Goal: Use online tool/utility: Utilize a website feature to perform a specific function

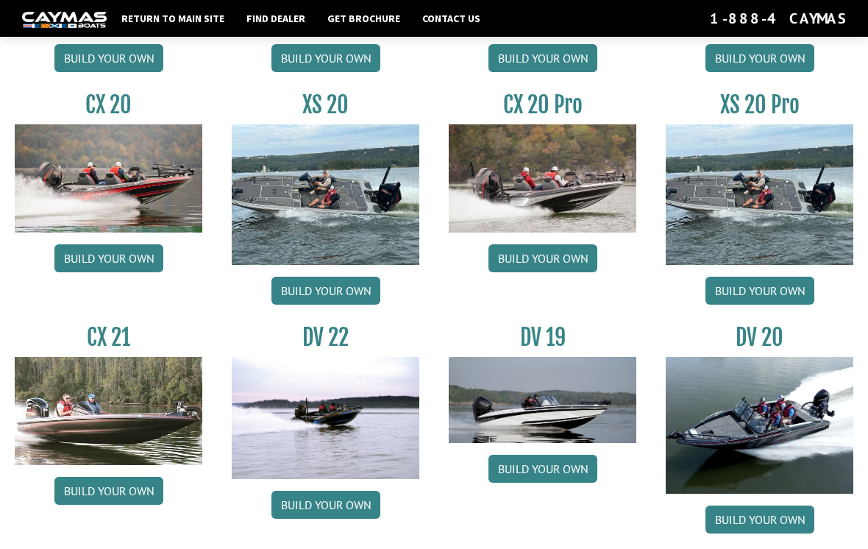
scroll to position [1372, 0]
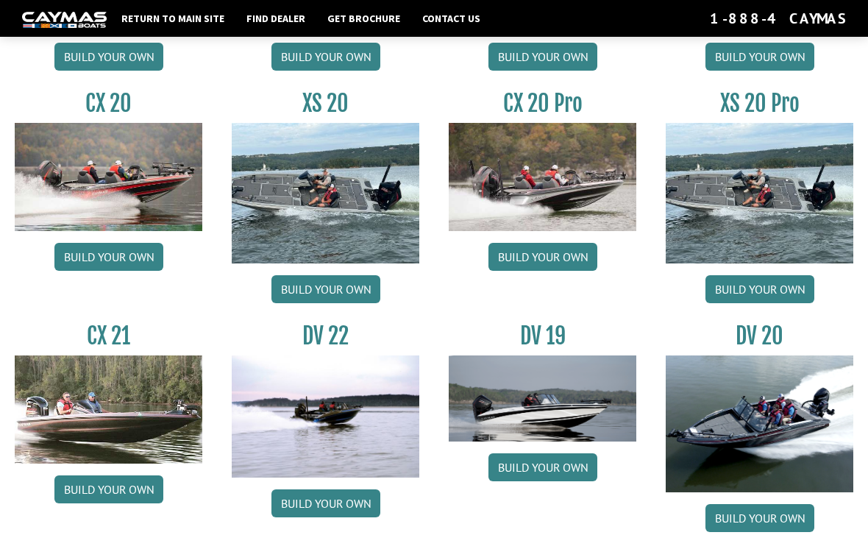
click at [136, 438] on img at bounding box center [109, 409] width 188 height 108
click at [135, 499] on link "Build your own" at bounding box center [108, 489] width 109 height 28
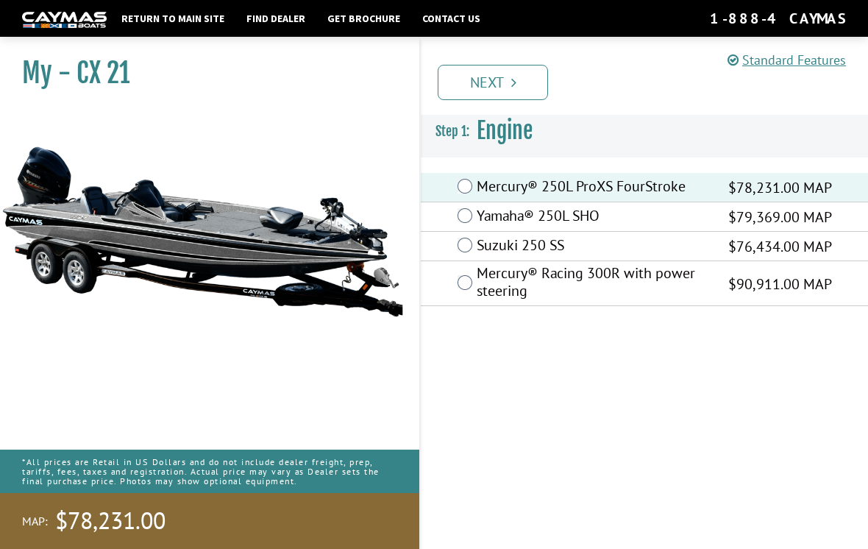
click at [492, 84] on link "Next" at bounding box center [493, 82] width 110 height 35
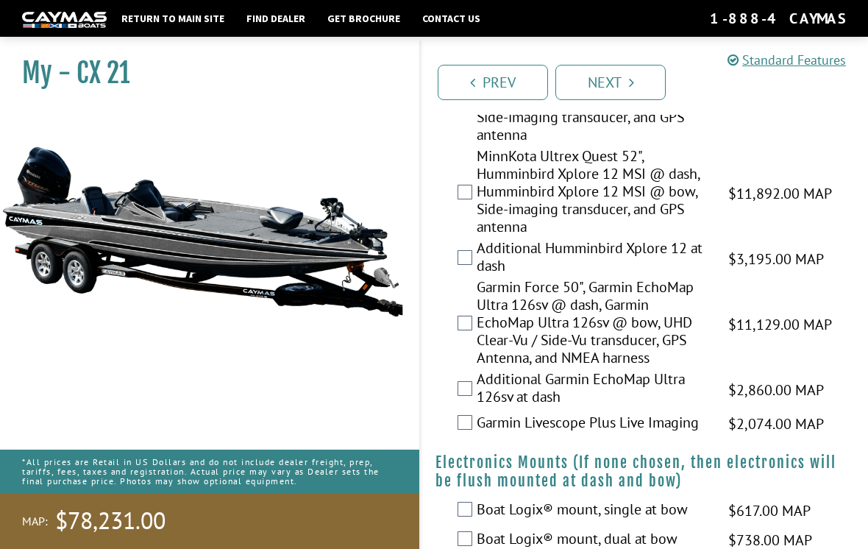
scroll to position [453, 0]
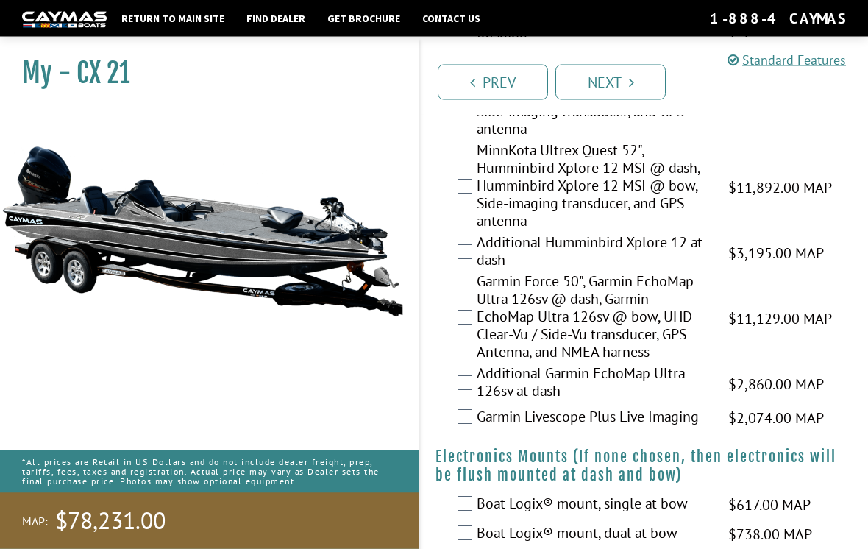
click at [477, 429] on label "Garmin Livescope Plus Live Imaging" at bounding box center [593, 418] width 233 height 21
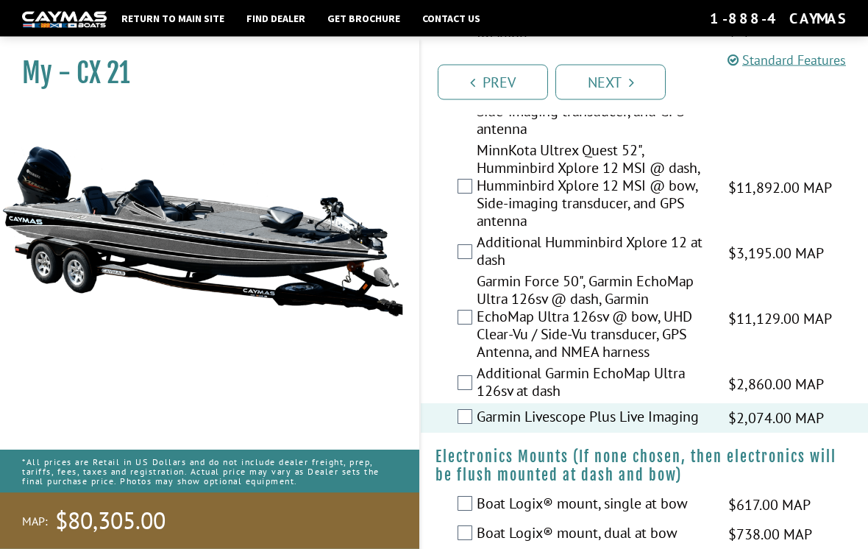
scroll to position [454, 0]
click at [477, 395] on label "Additional Garmin EchoMap Ultra 126sv at dash" at bounding box center [593, 383] width 233 height 39
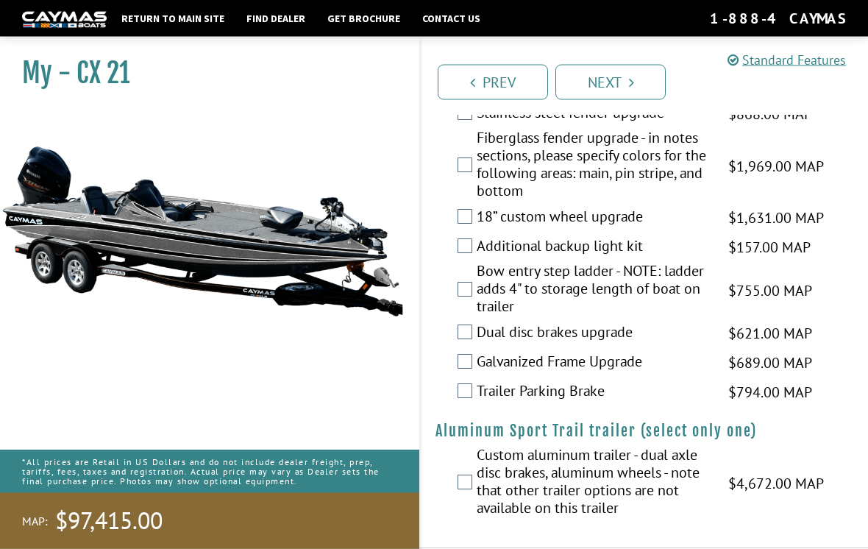
scroll to position [2625, 0]
click at [624, 76] on link "Next" at bounding box center [610, 82] width 110 height 35
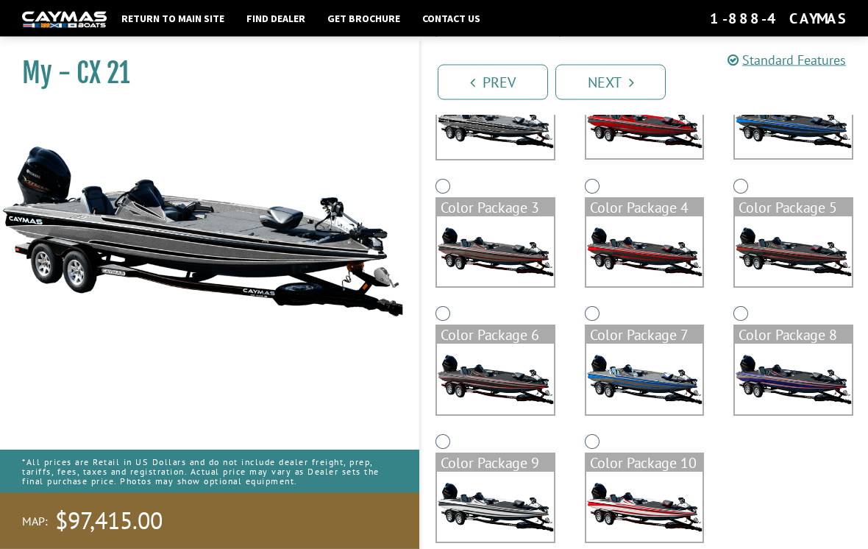
scroll to position [192, 0]
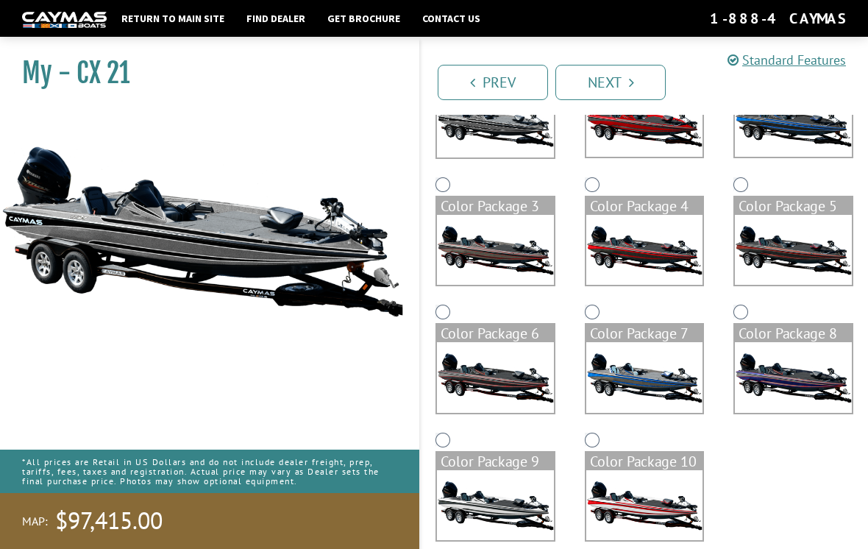
click at [509, 512] on img at bounding box center [495, 505] width 117 height 70
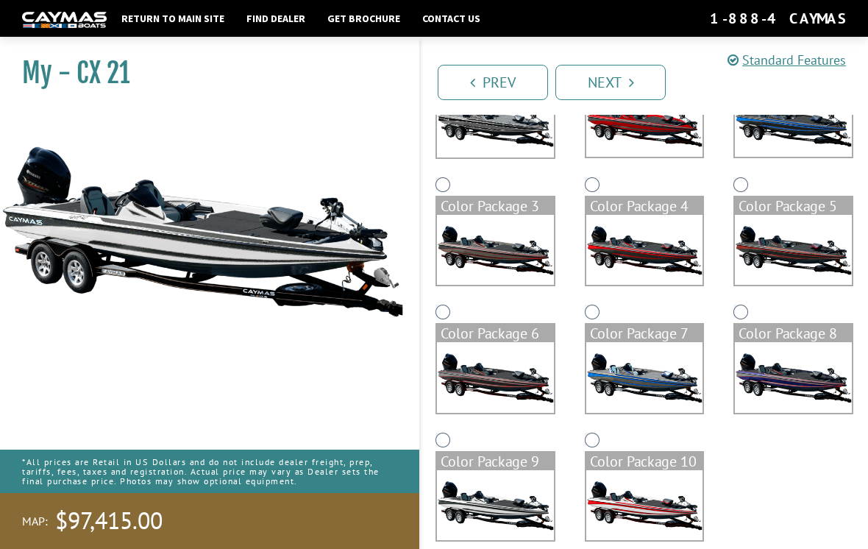
click at [508, 140] on img at bounding box center [495, 122] width 117 height 71
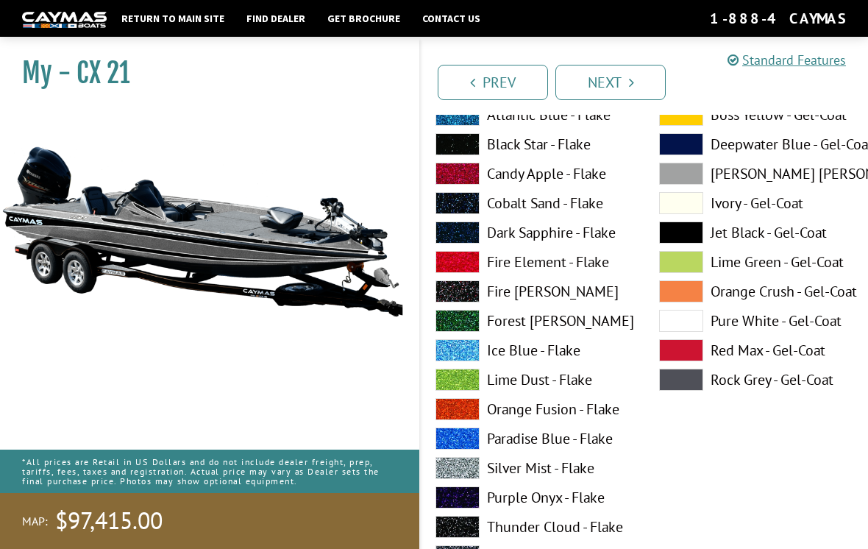
click at [499, 77] on link "Prev" at bounding box center [493, 82] width 110 height 35
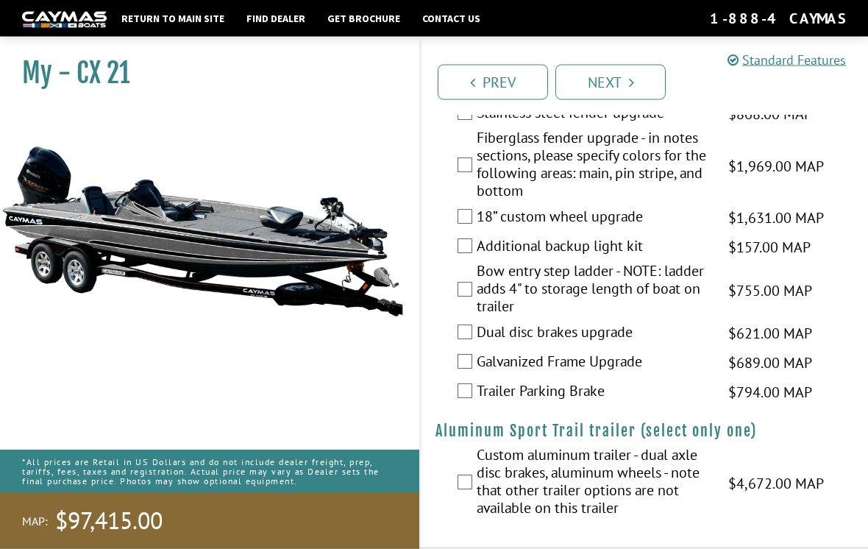
scroll to position [2625, 0]
click at [609, 88] on link "Next" at bounding box center [610, 82] width 110 height 35
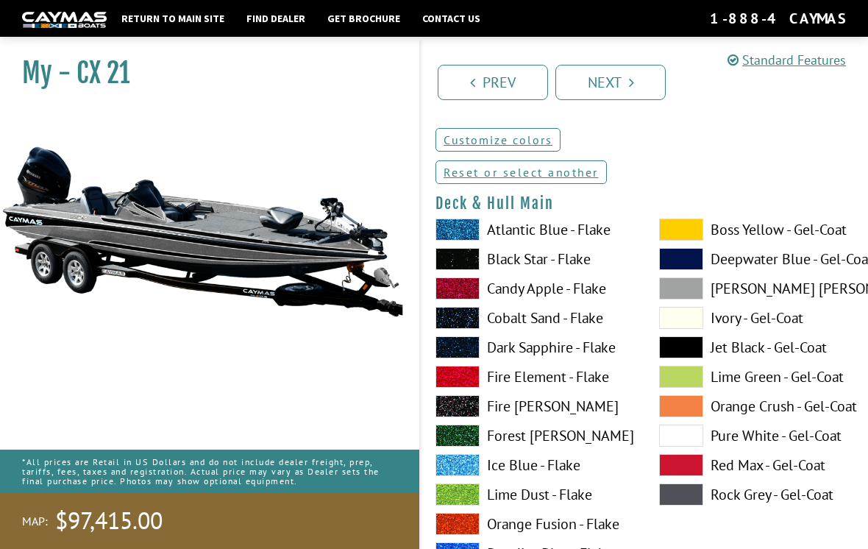
scroll to position [0, 0]
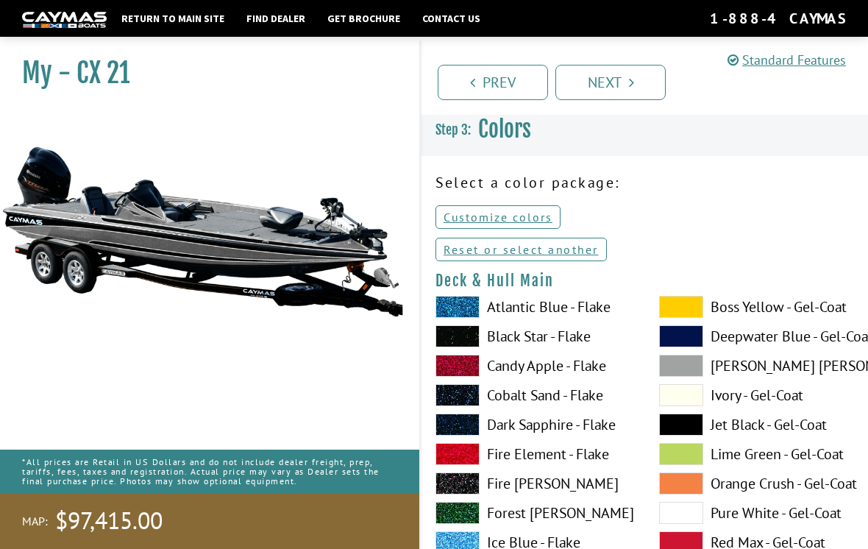
click at [566, 254] on link "Reset or select another" at bounding box center [520, 250] width 171 height 24
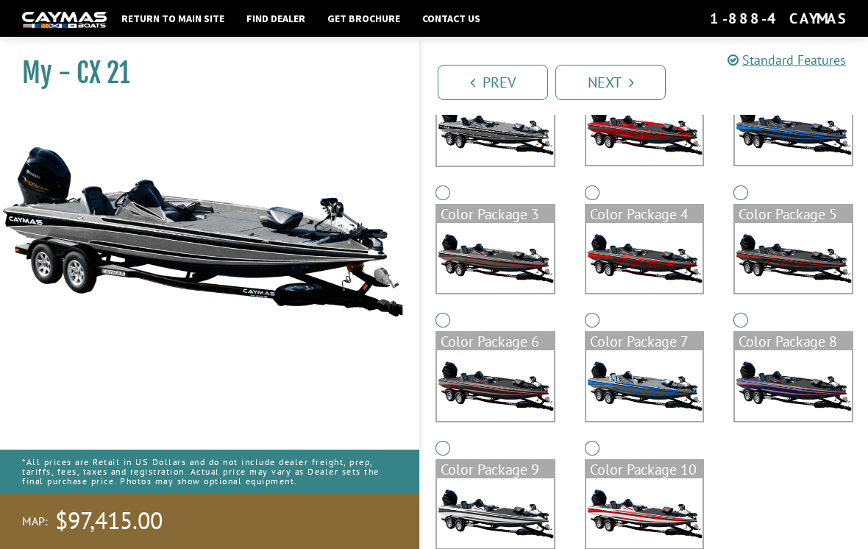
scroll to position [192, 0]
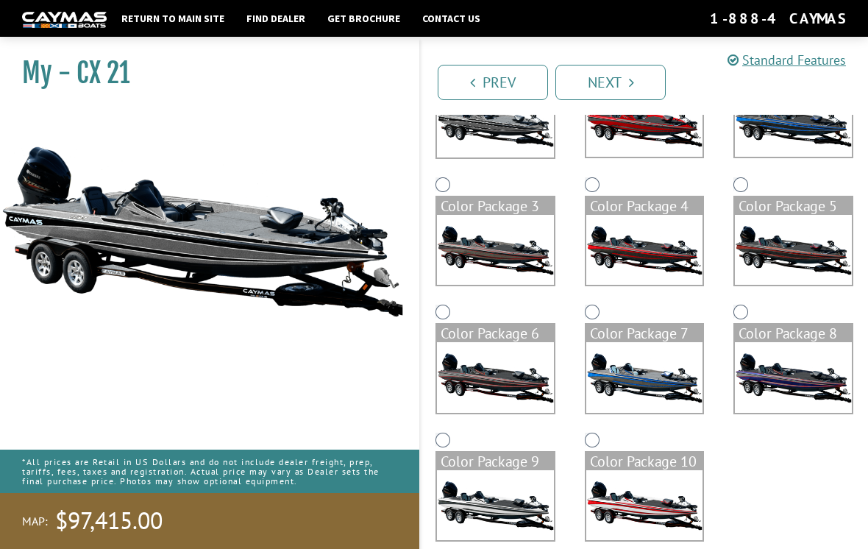
click at [508, 524] on img at bounding box center [495, 505] width 117 height 70
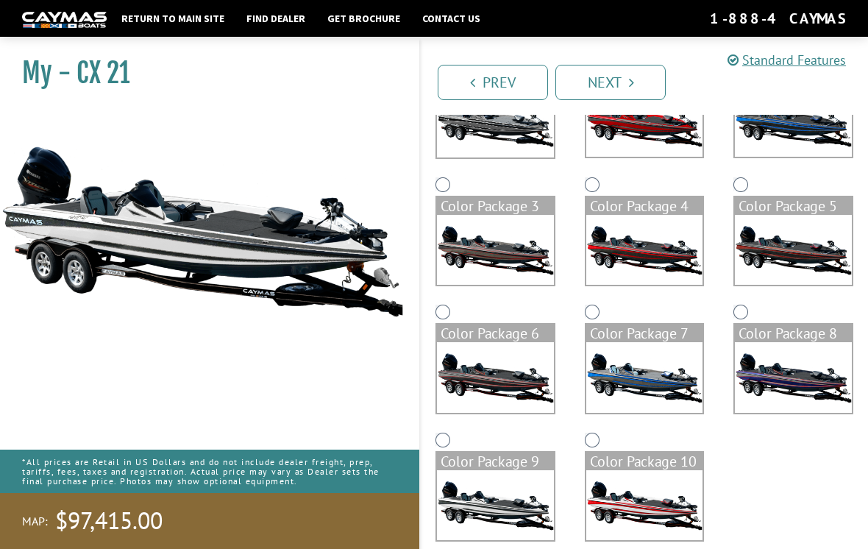
click at [293, 258] on img at bounding box center [202, 231] width 405 height 246
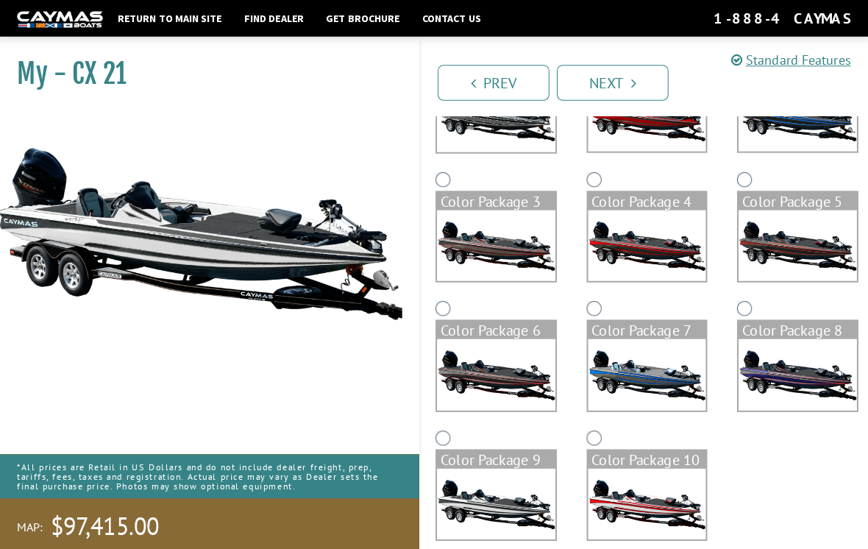
scroll to position [199, 0]
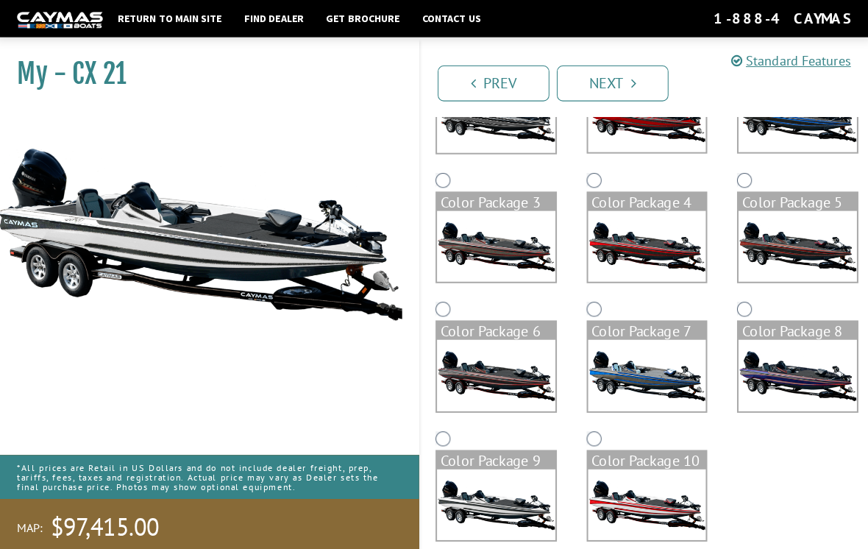
click at [614, 77] on link "Next" at bounding box center [610, 82] width 110 height 35
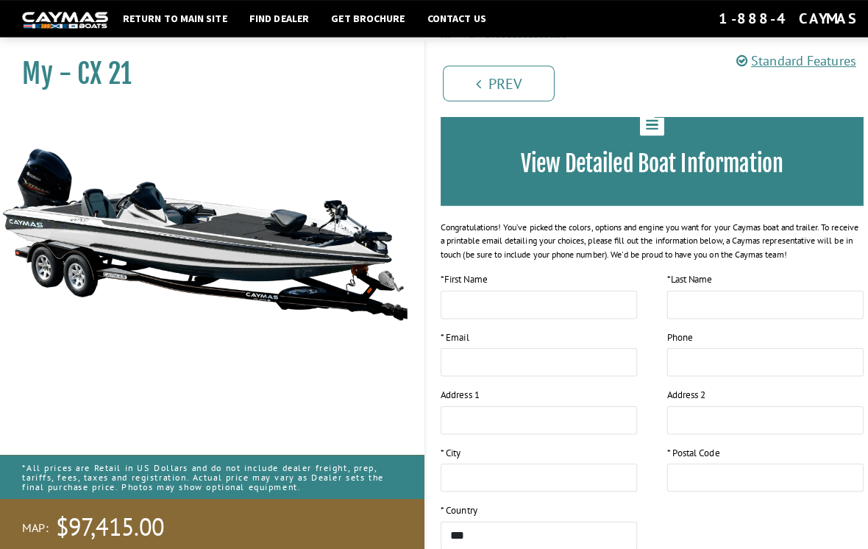
scroll to position [0, 0]
